Goal: Connect with others: Connect with others

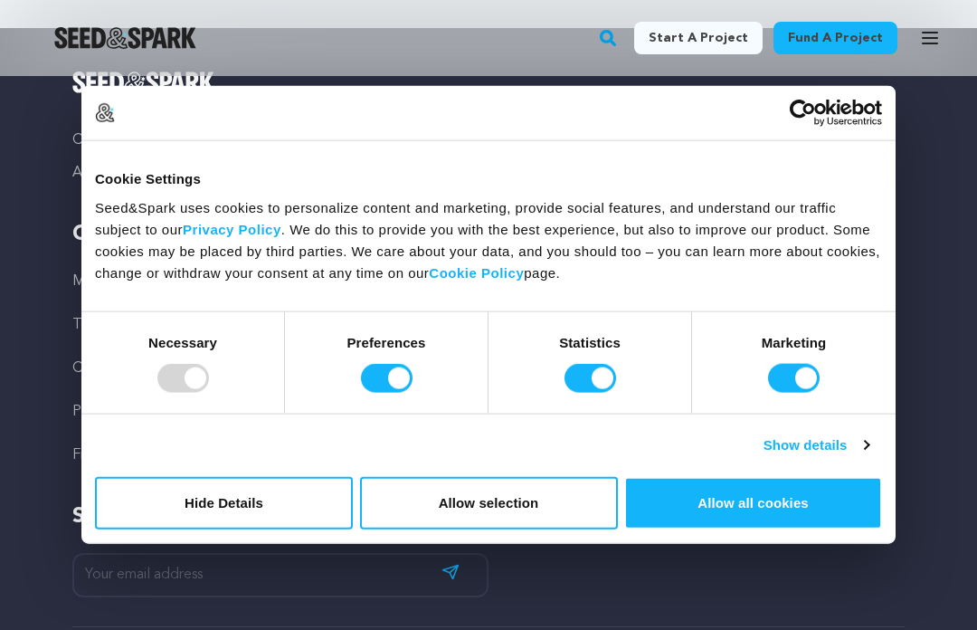
scroll to position [525, 0]
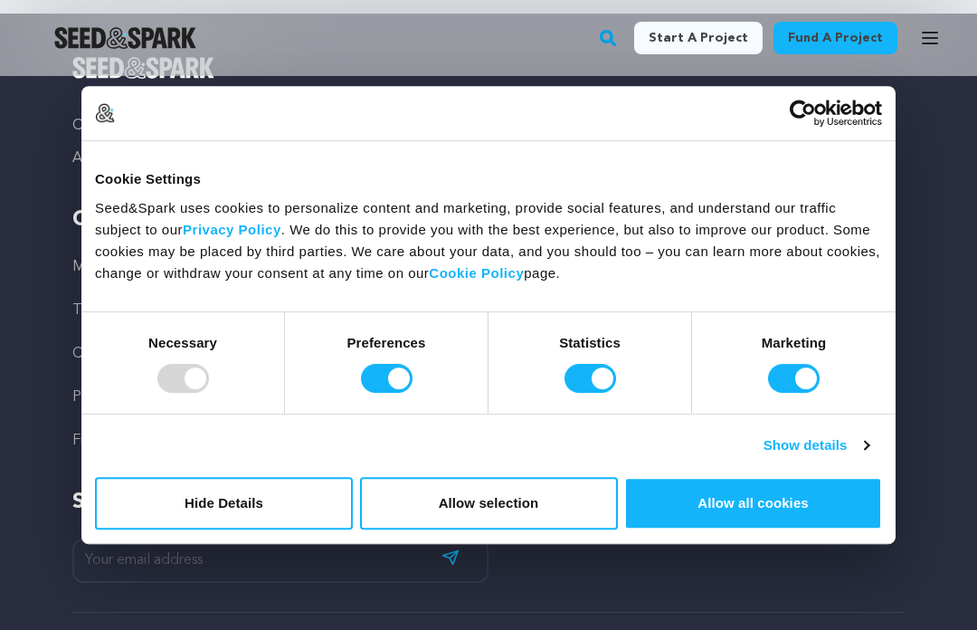
click at [725, 529] on button "Allow all cookies" at bounding box center [753, 503] width 258 height 52
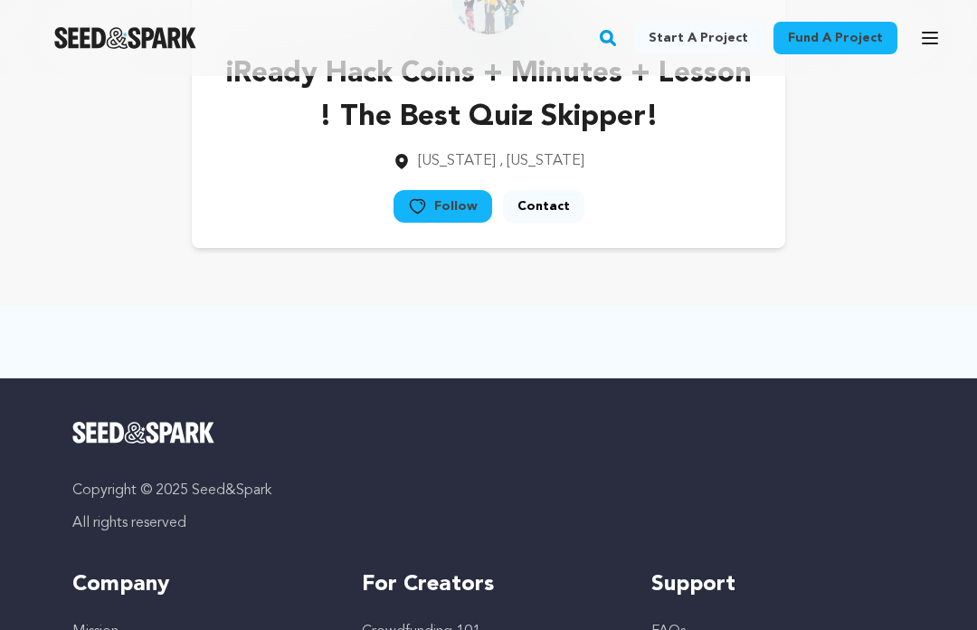
scroll to position [0, 0]
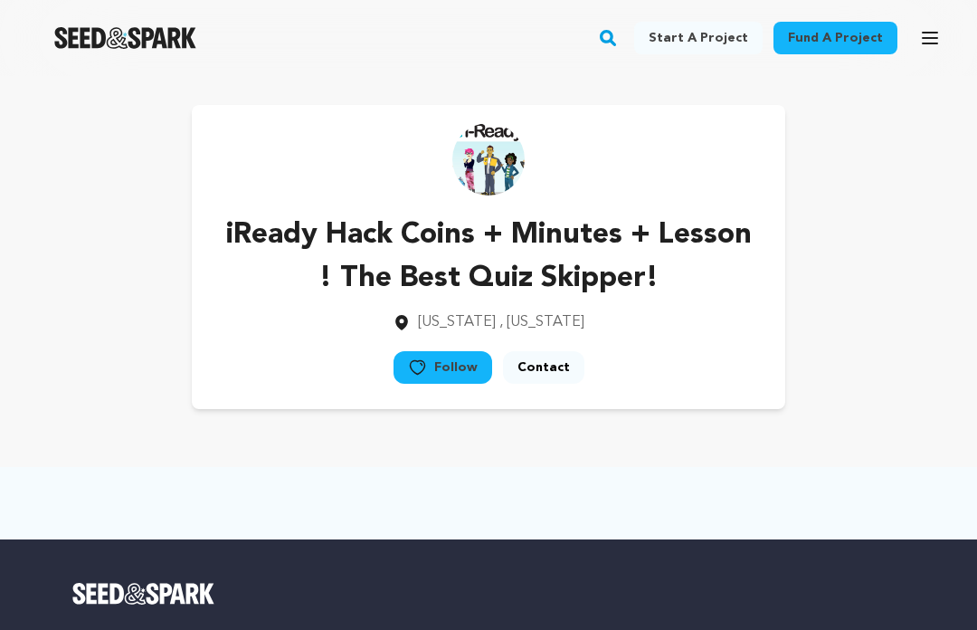
click at [724, 43] on link "Start a project" at bounding box center [698, 38] width 128 height 33
click at [456, 362] on link "Follow" at bounding box center [442, 367] width 99 height 33
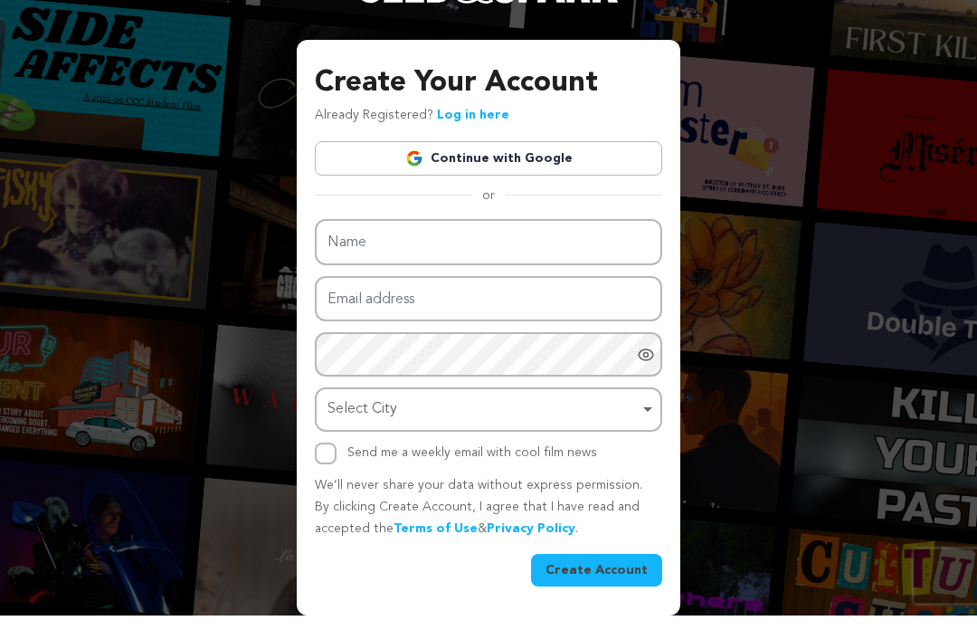
scroll to position [62, 0]
